Goal: Information Seeking & Learning: Learn about a topic

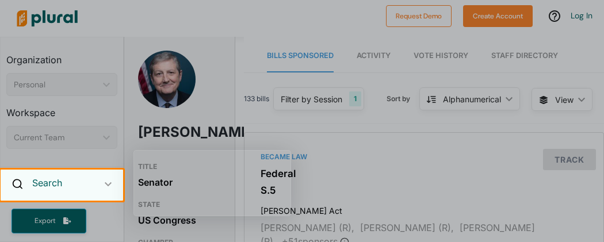
click at [55, 183] on h2 "Search" at bounding box center [47, 183] width 30 height 13
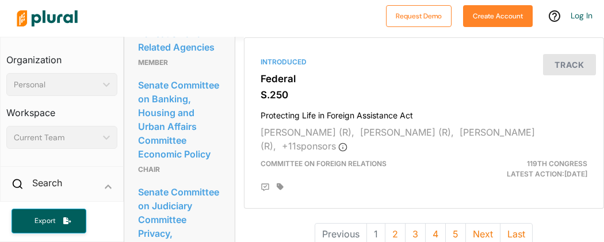
scroll to position [3523, 0]
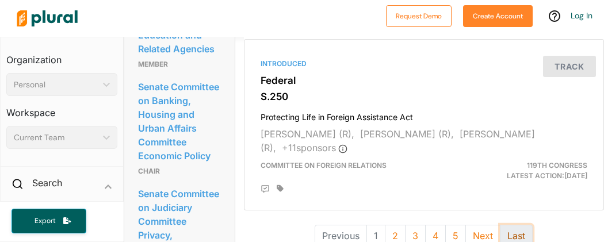
click at [516, 225] on button "Last" at bounding box center [516, 236] width 33 height 22
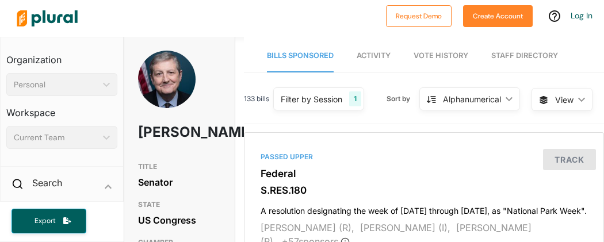
click at [479, 101] on div "Alphanumerical" at bounding box center [472, 99] width 58 height 12
click at [583, 98] on icon "ic_keyboard_arrow_down" at bounding box center [580, 99] width 12 height 5
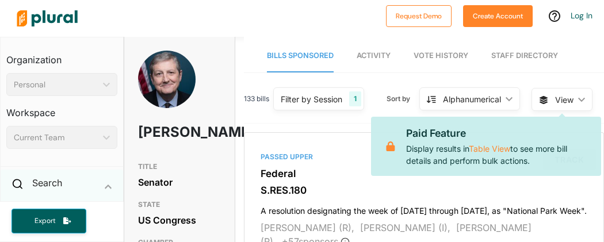
click at [107, 184] on icon "ic_keyboard_arrow_down" at bounding box center [108, 186] width 7 height 5
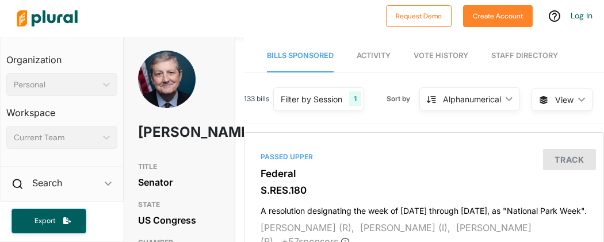
click at [444, 54] on span "Vote History" at bounding box center [441, 55] width 55 height 9
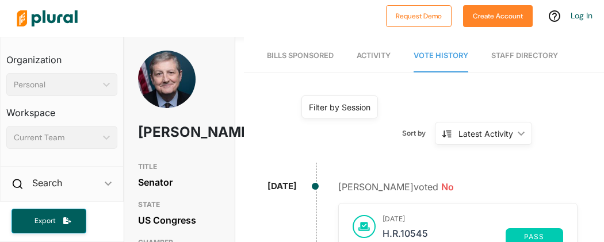
click at [351, 103] on div "Filter by Session" at bounding box center [340, 107] width 62 height 12
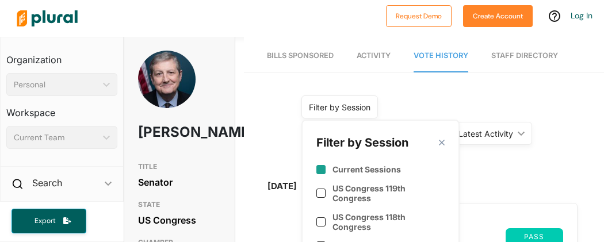
click at [319, 167] on input "checkbox" at bounding box center [320, 169] width 9 height 9
checkbox input "true"
